Goal: Find specific page/section: Find specific page/section

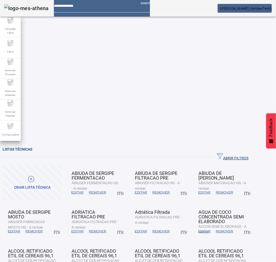
click at [237, 153] on span "ABRIR FILTROS" at bounding box center [233, 157] width 32 height 8
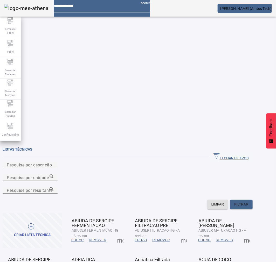
click at [53, 188] on mat-label "Pesquise por resultante" at bounding box center [30, 190] width 46 height 5
click at [53, 187] on input "Pesquise por resultante" at bounding box center [30, 190] width 47 height 6
click at [252, 187] on div "**********" at bounding box center [128, 193] width 250 height 13
click at [53, 187] on icon at bounding box center [52, 189] width 4 height 4
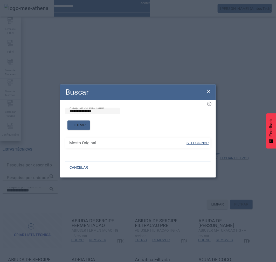
click at [191, 141] on span "SELECIONAR" at bounding box center [197, 143] width 22 height 5
type input "**********"
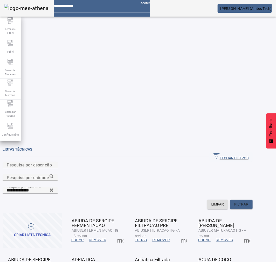
click at [53, 174] on div "Pesquise por unidade" at bounding box center [30, 177] width 47 height 6
click at [53, 174] on icon at bounding box center [52, 176] width 4 height 4
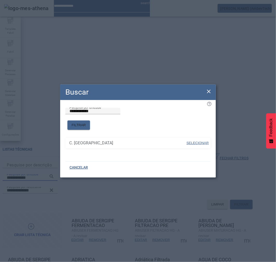
click at [195, 137] on span at bounding box center [197, 143] width 23 height 12
type input "**********"
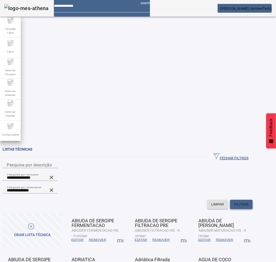
click at [252, 198] on span at bounding box center [241, 204] width 23 height 12
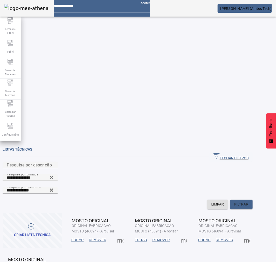
click at [86, 234] on span at bounding box center [78, 240] width 18 height 12
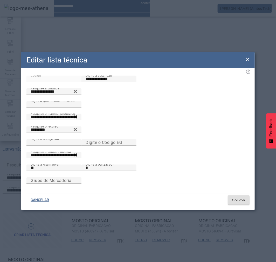
click at [246, 56] on icon at bounding box center [247, 59] width 6 height 6
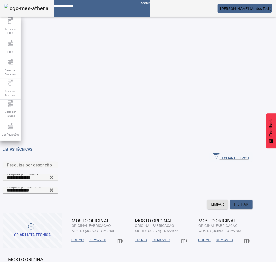
click at [147, 237] on span "EDITAR" at bounding box center [141, 239] width 12 height 5
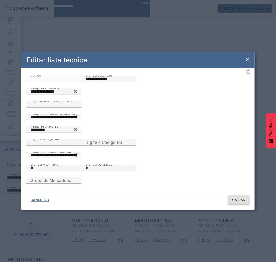
click at [246, 56] on icon at bounding box center [247, 59] width 6 height 6
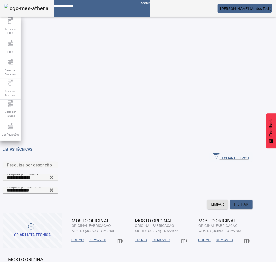
click at [210, 237] on span "EDITAR" at bounding box center [204, 239] width 12 height 5
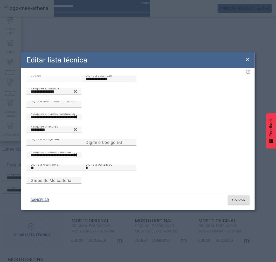
click at [248, 58] on icon at bounding box center [247, 59] width 6 height 6
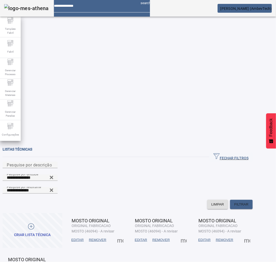
click at [253, 234] on span at bounding box center [247, 240] width 12 height 12
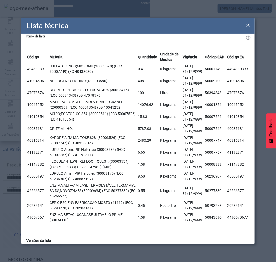
scroll to position [58, 0]
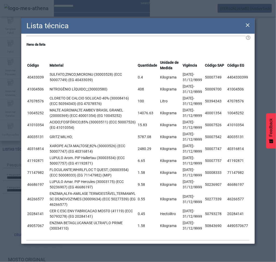
click at [247, 23] on icon at bounding box center [247, 25] width 6 height 6
